Goal: Task Accomplishment & Management: Manage account settings

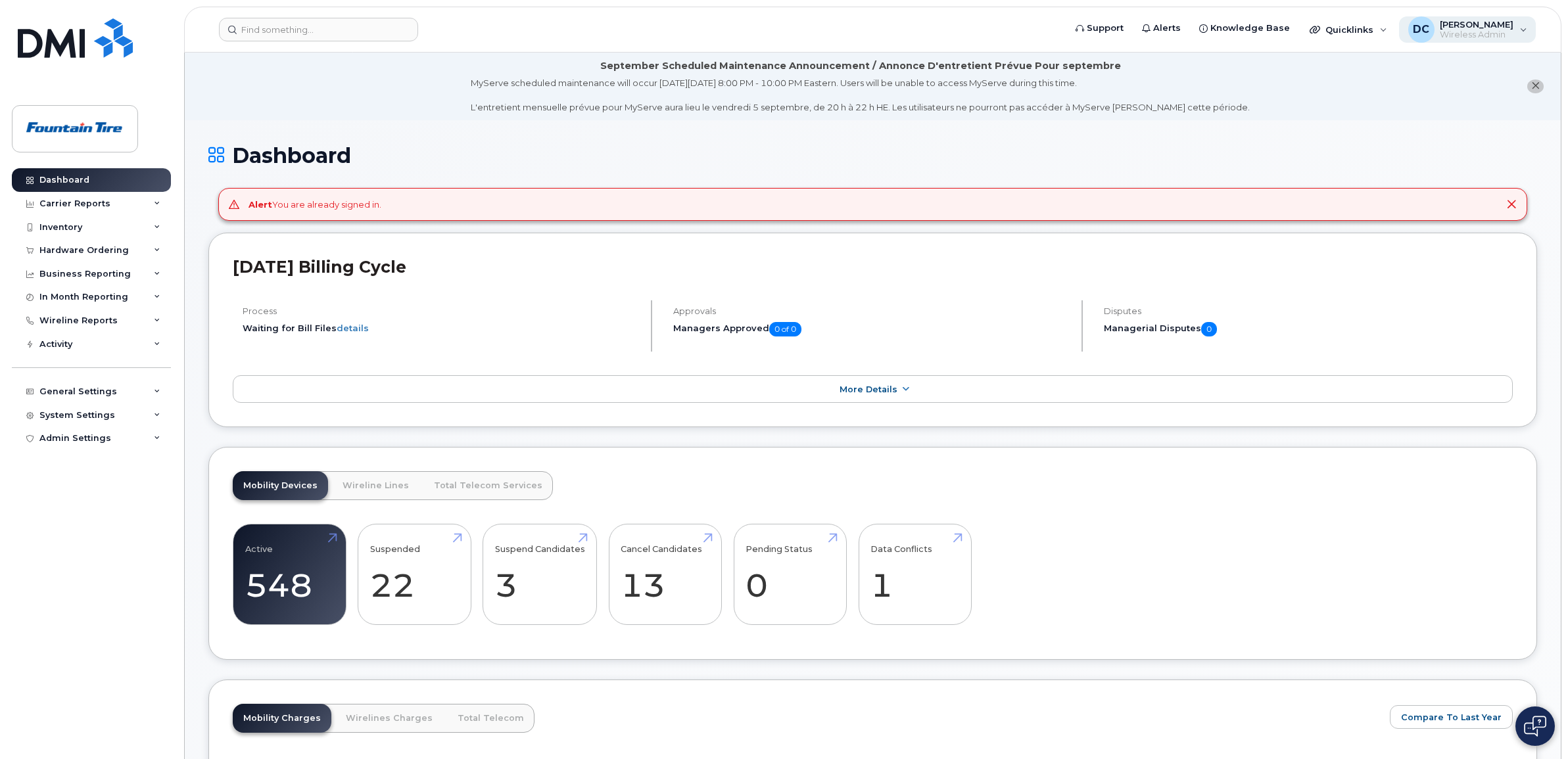
click at [1499, 33] on span "Wireless Admin" at bounding box center [1477, 35] width 73 height 10
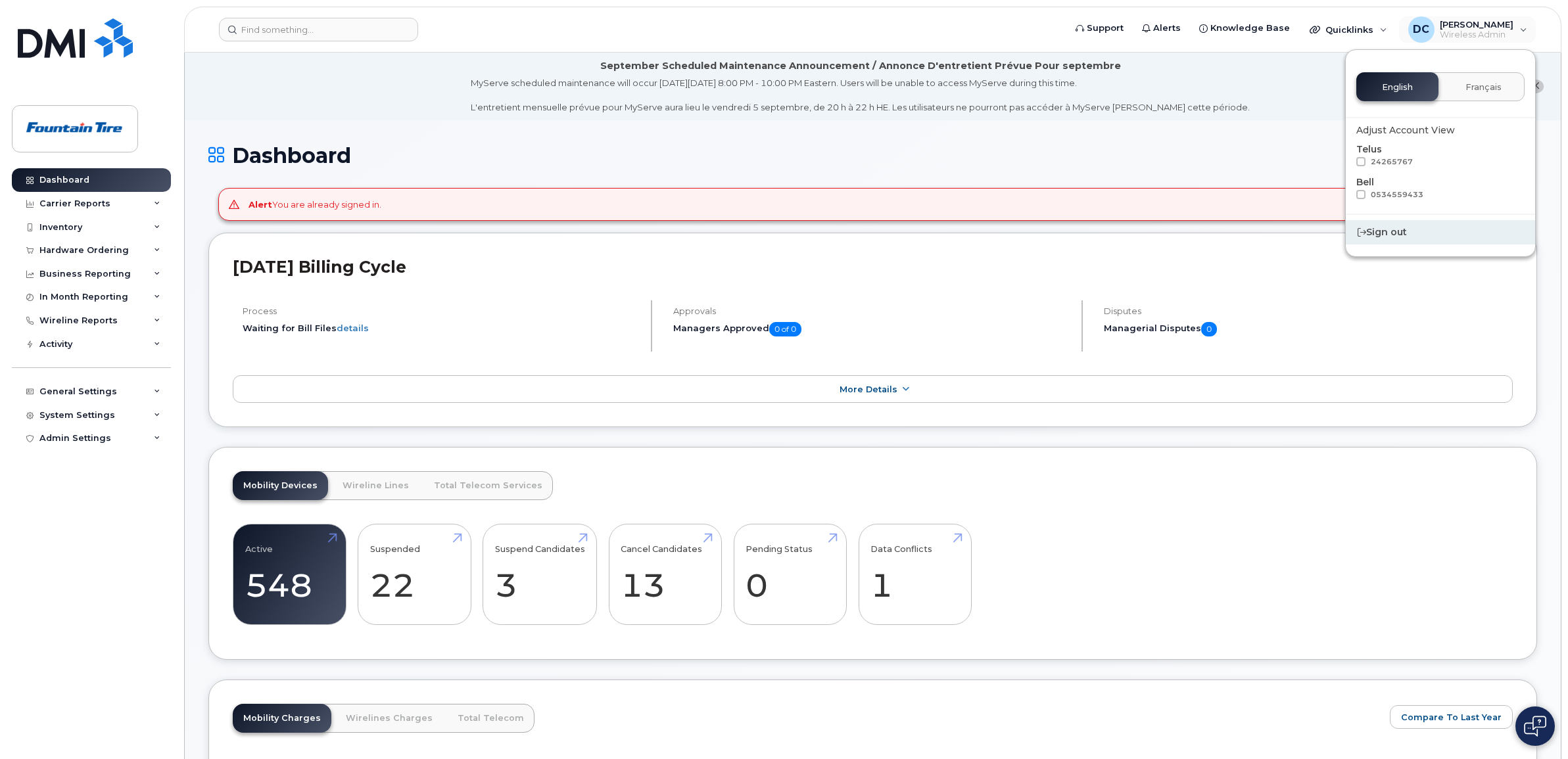
click at [1387, 235] on div "Sign out" at bounding box center [1440, 232] width 189 height 24
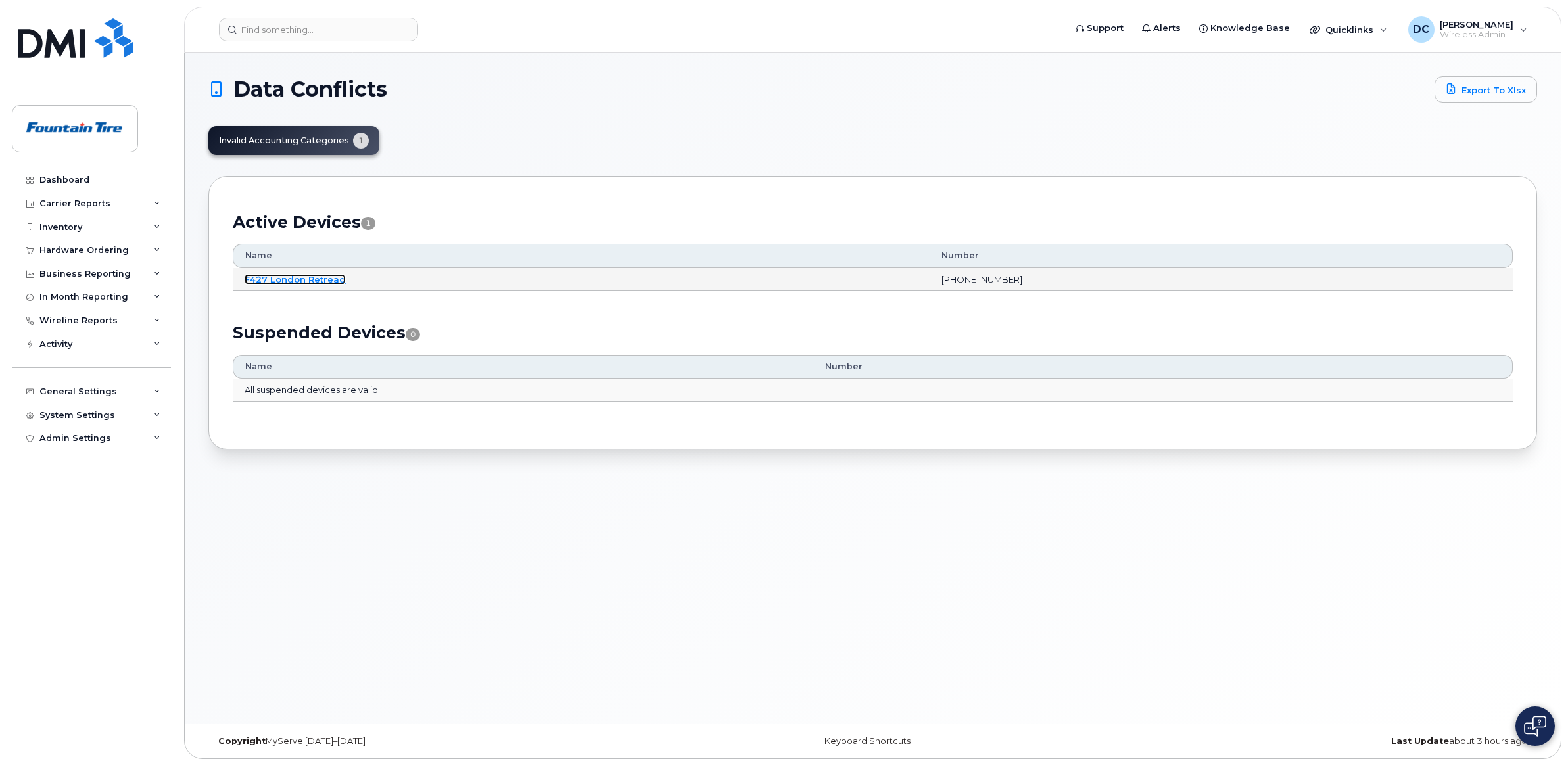
click at [258, 278] on link "F427 London Retread" at bounding box center [295, 279] width 101 height 10
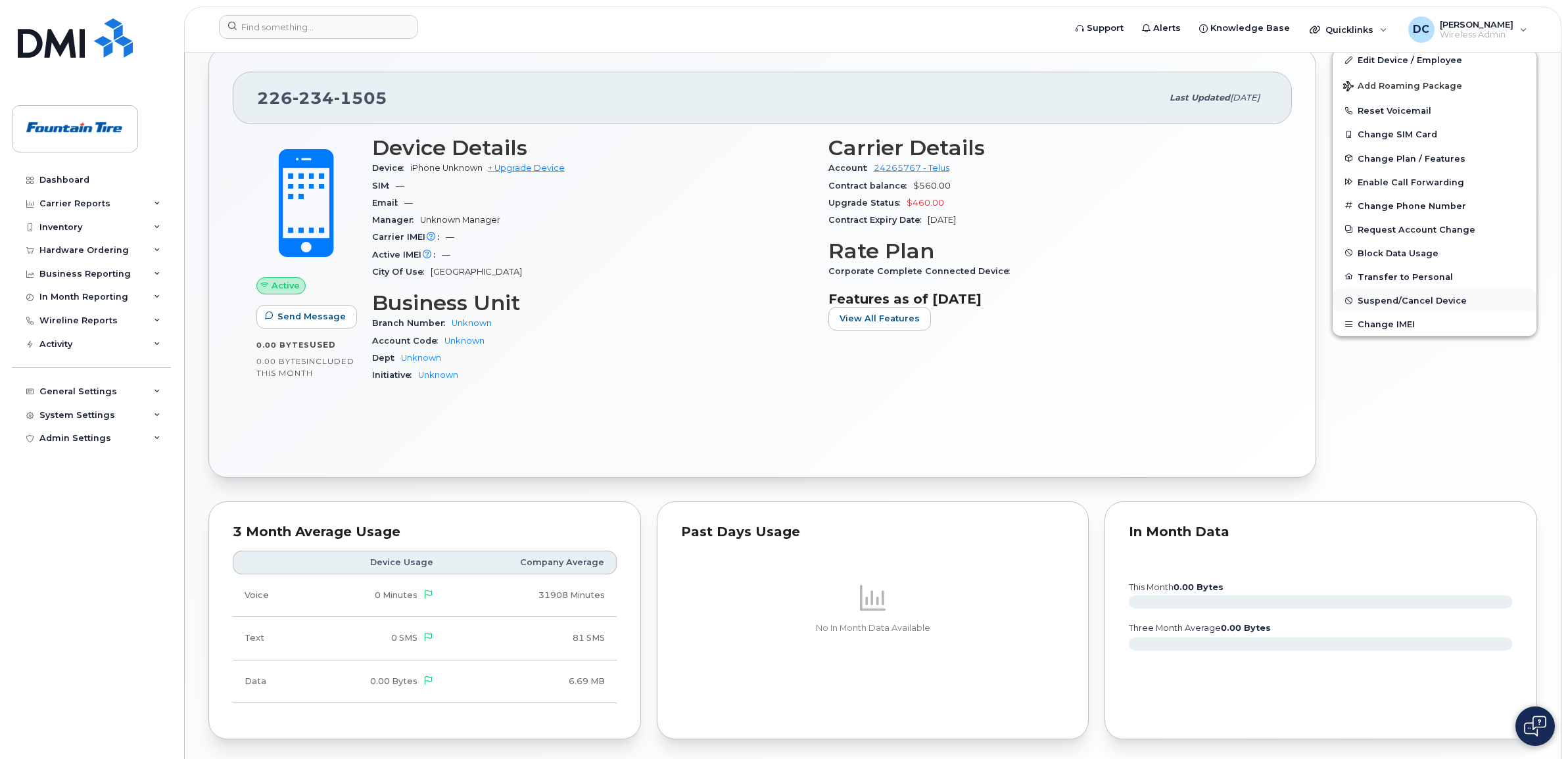
scroll to position [247, 0]
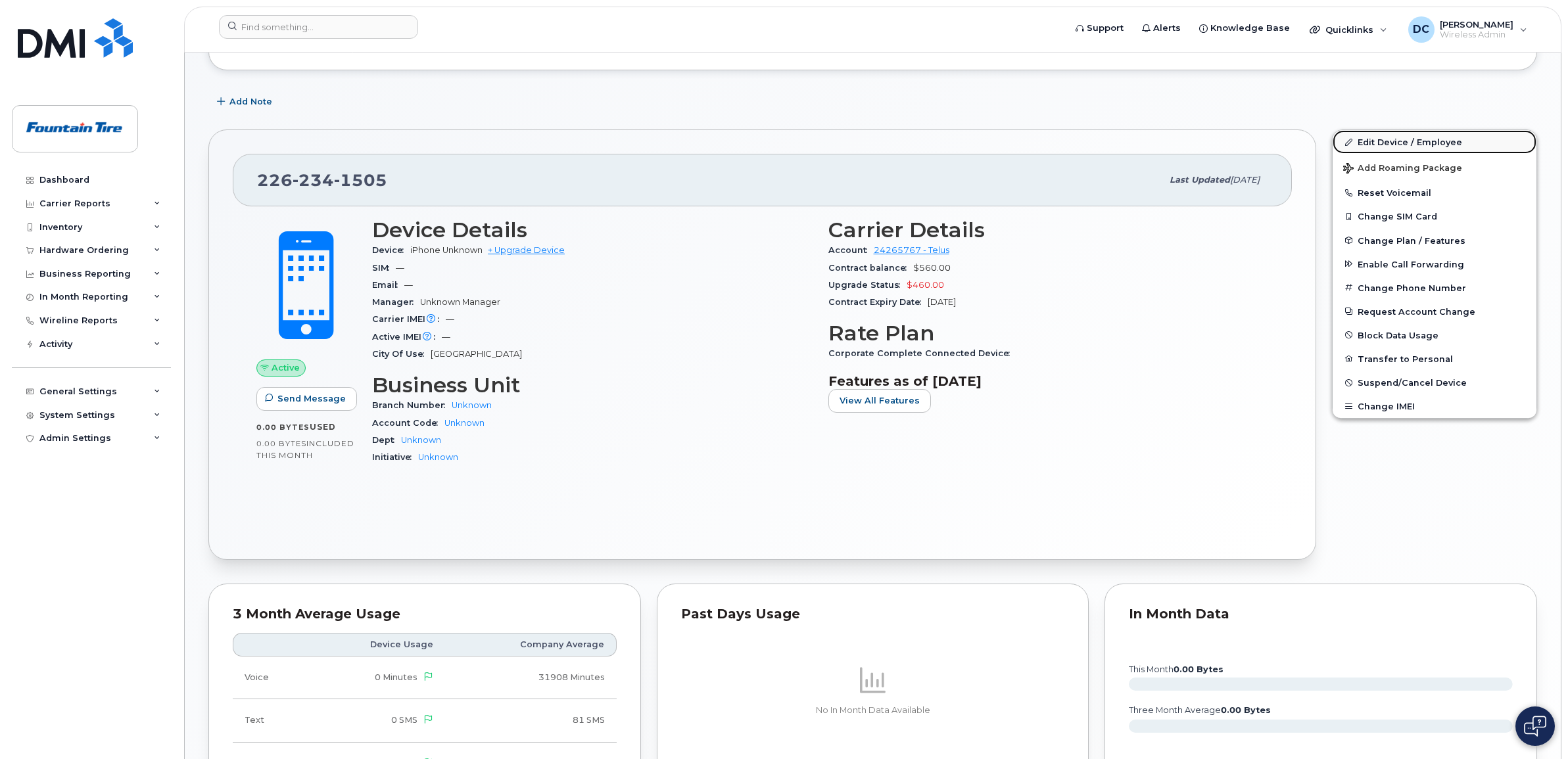
click at [1411, 143] on link "Edit Device / Employee" at bounding box center [1434, 142] width 204 height 24
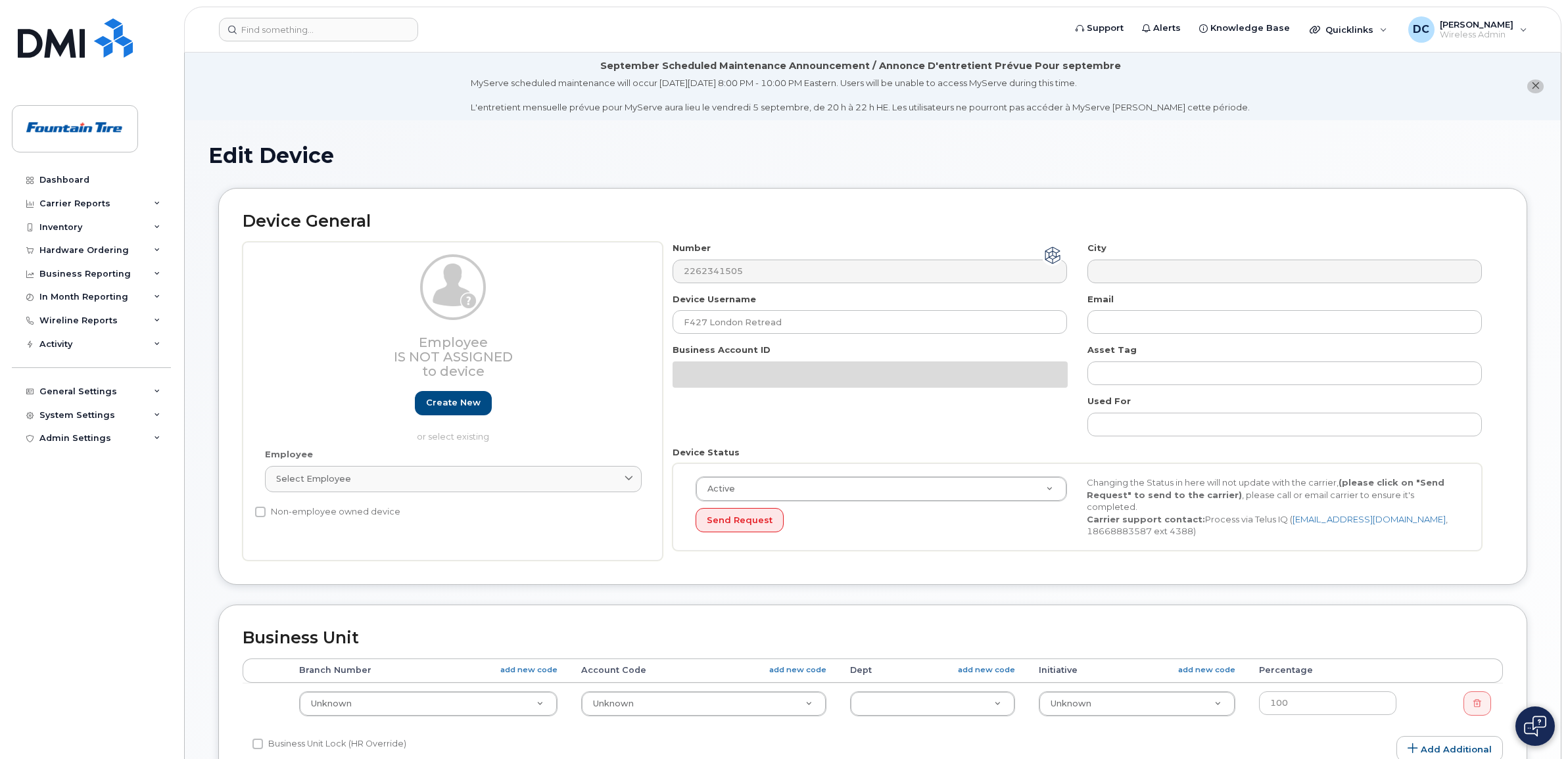
select select "9439"
select select
select select "9503"
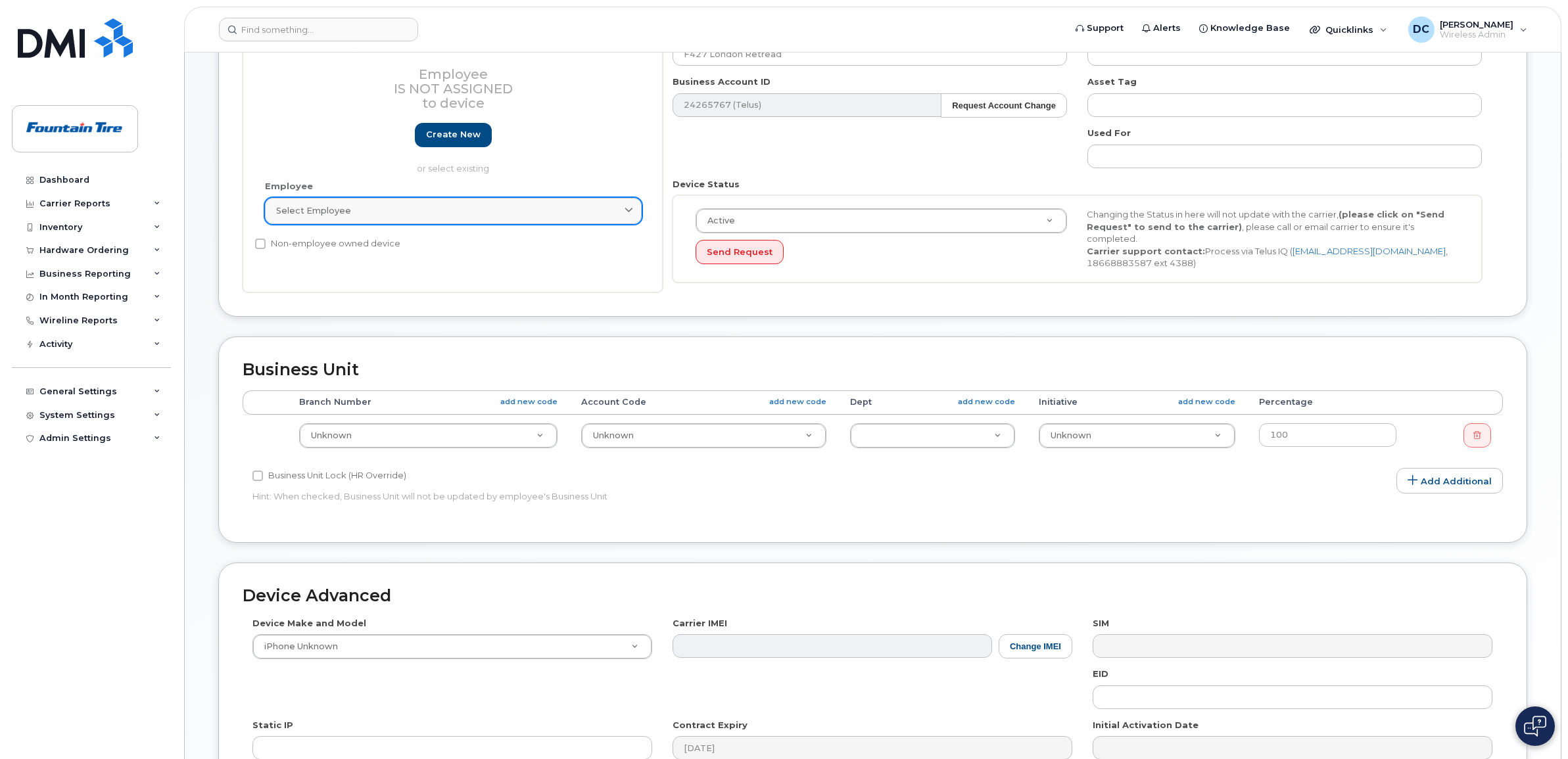
scroll to position [329, 0]
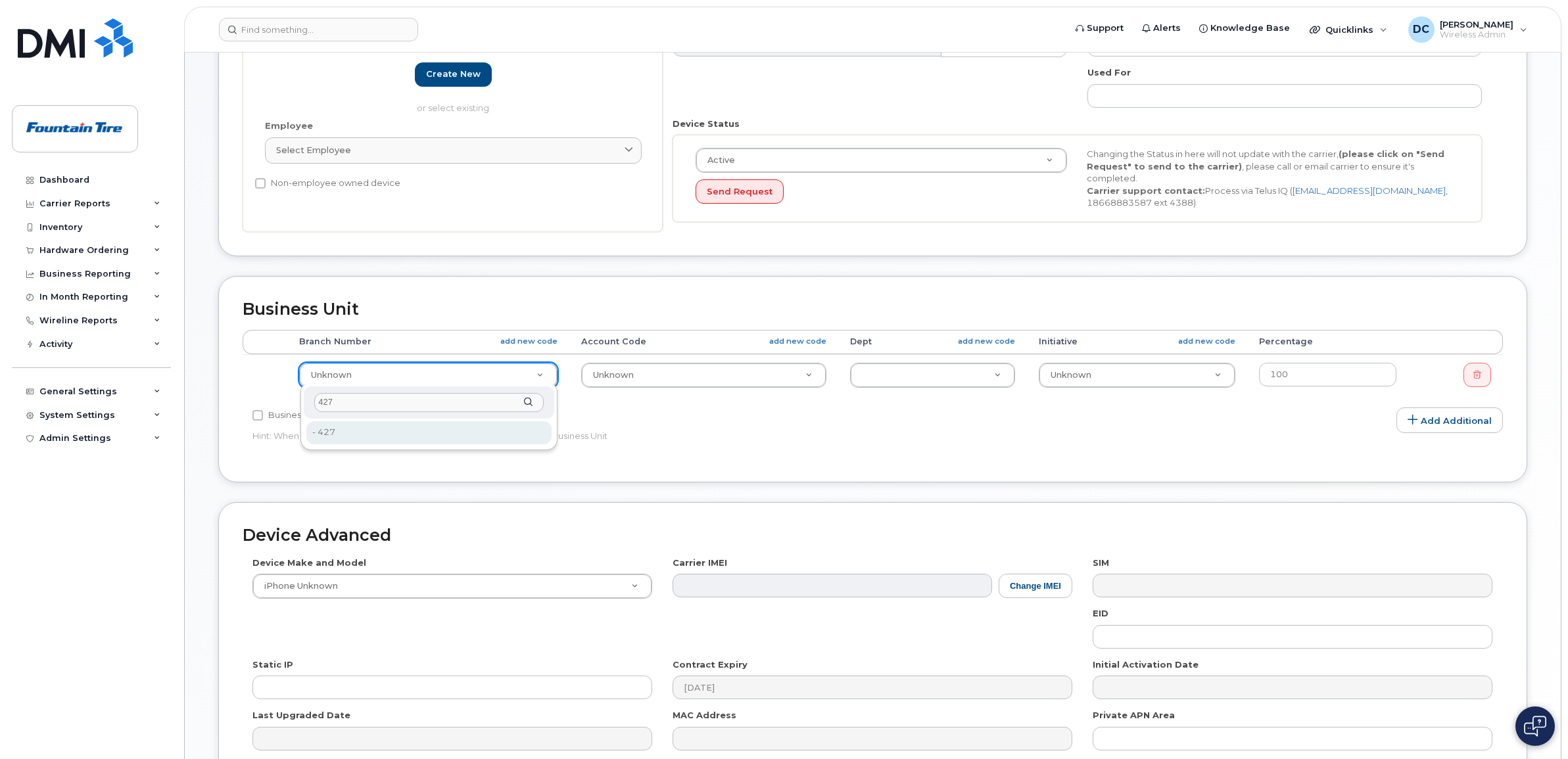
type input "427"
type input "35751457"
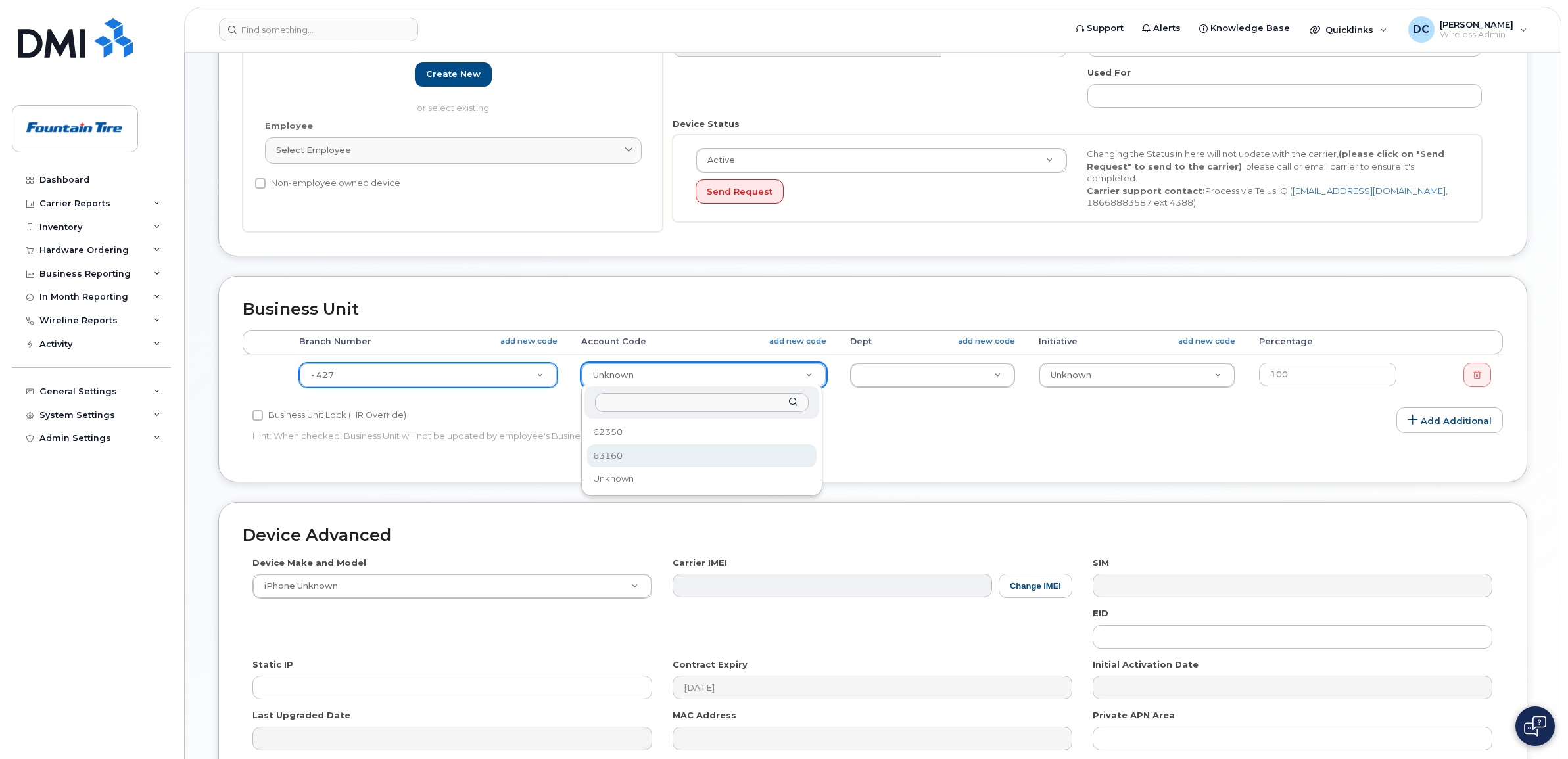
select select "1351"
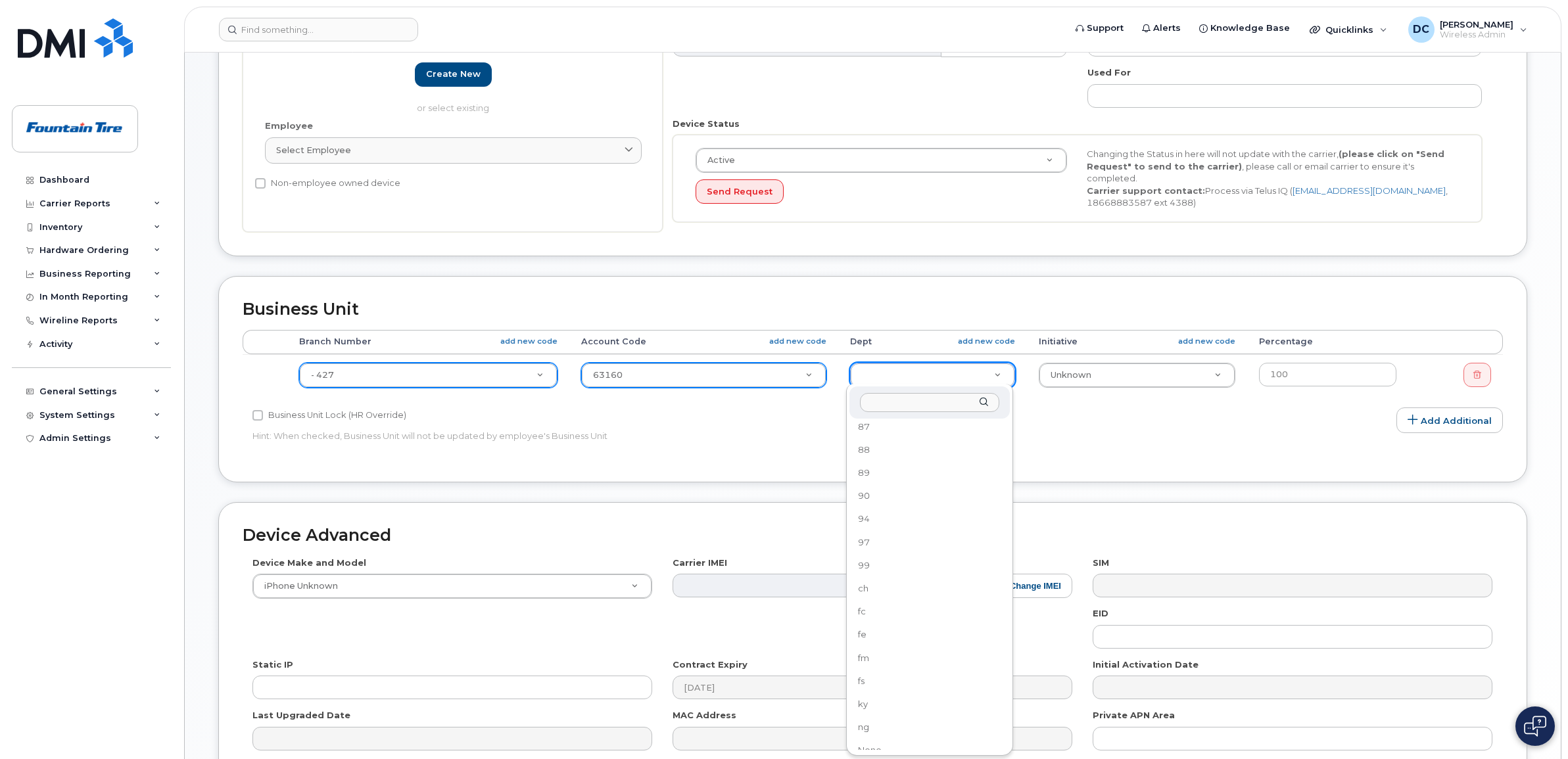
scroll to position [967, 0]
select select "9679"
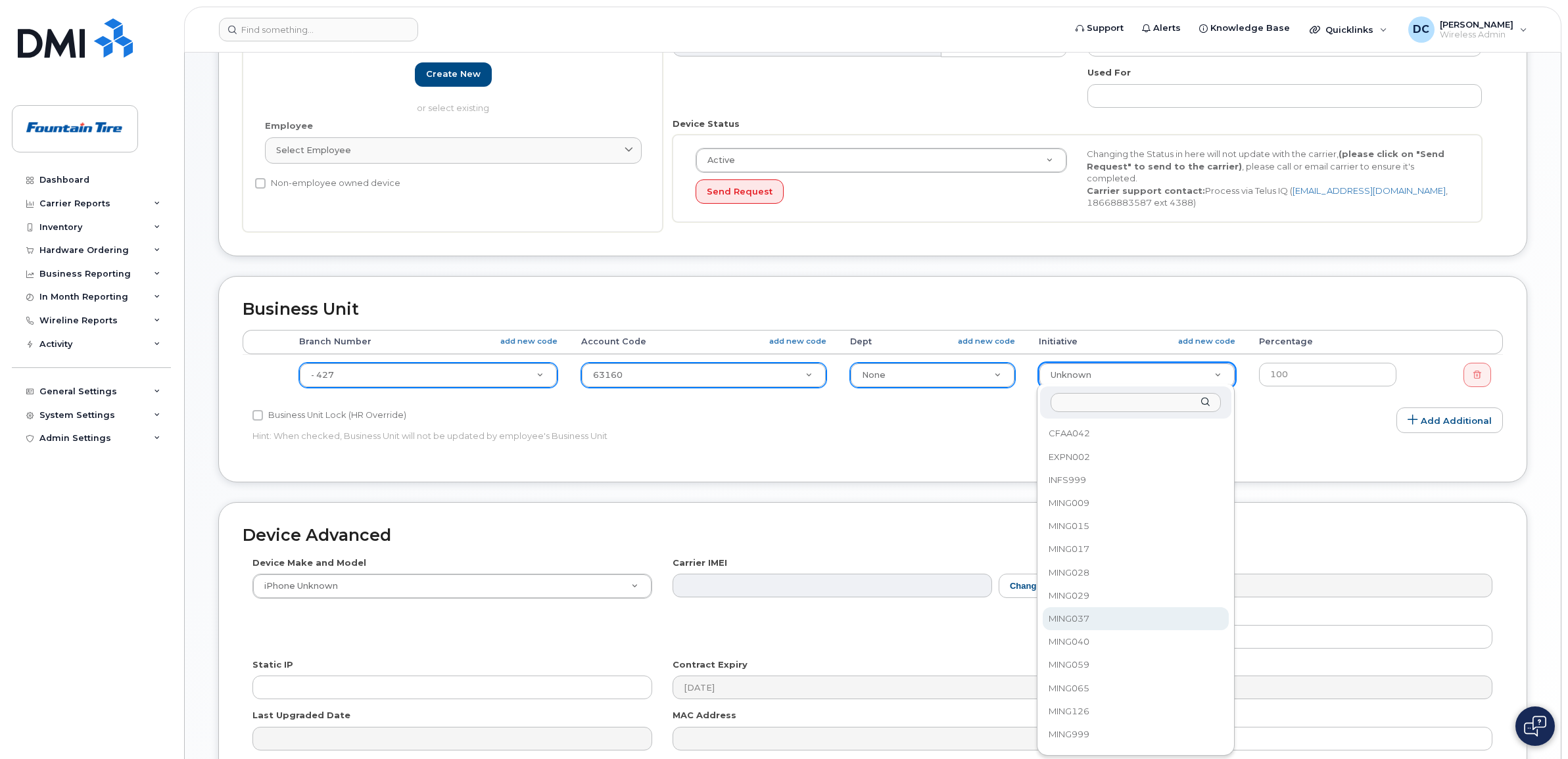
scroll to position [512, 0]
select select "1363"
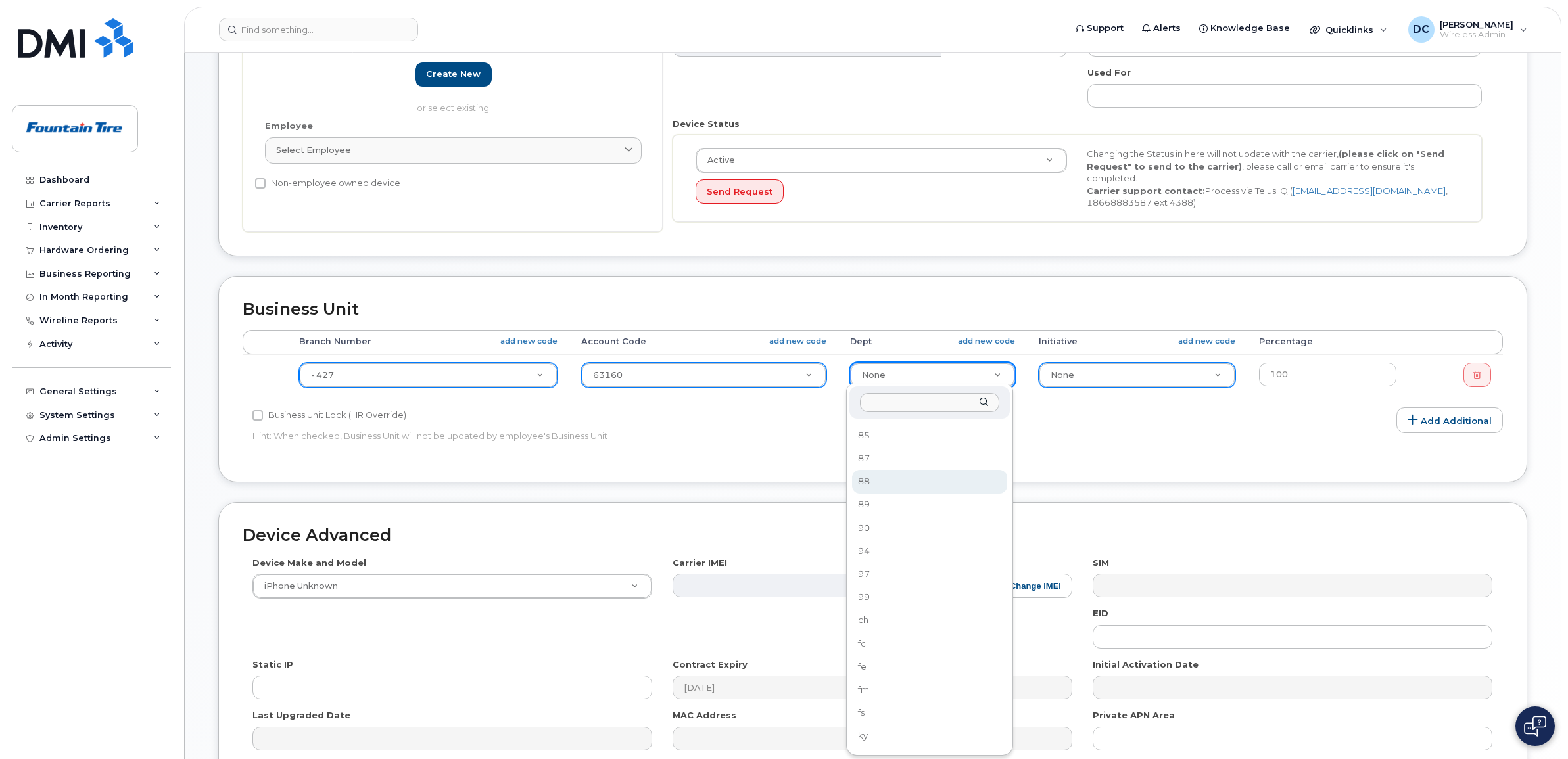
scroll to position [955, 0]
select select "614"
click at [1007, 432] on p "Hint: When checked, Business Unit will not be updated by employee's Business Un…" at bounding box center [662, 436] width 820 height 12
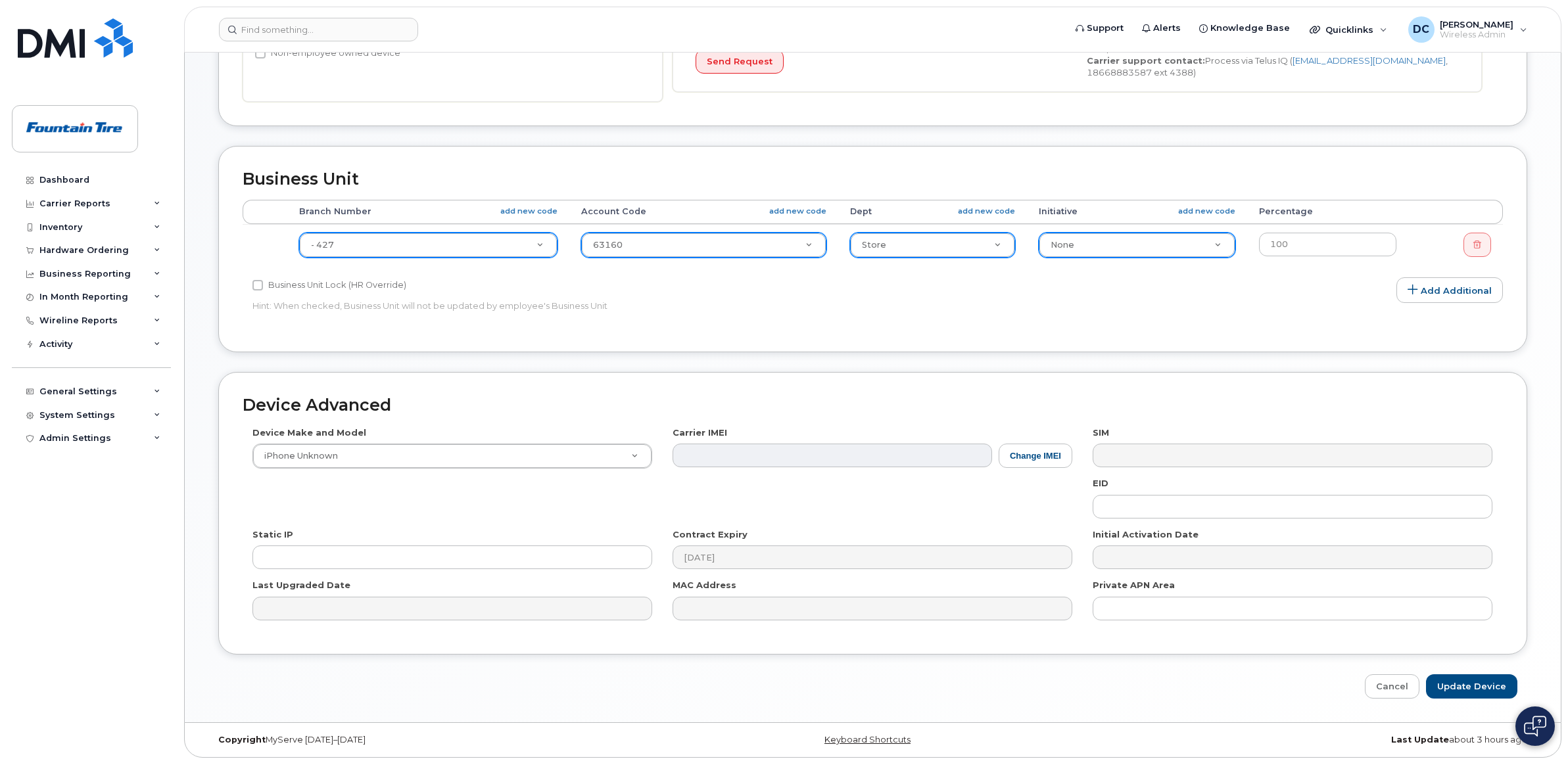
scroll to position [461, 0]
click at [1475, 681] on input "Update Device" at bounding box center [1472, 684] width 91 height 24
type input "Saving..."
